Goal: Find specific page/section: Find specific page/section

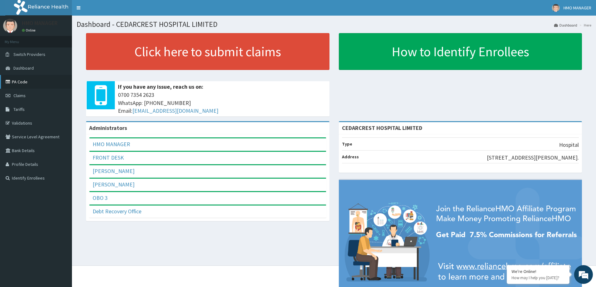
click at [29, 81] on link "PA Code" at bounding box center [36, 82] width 72 height 14
